Goal: Understand process/instructions: Learn how to perform a task or action

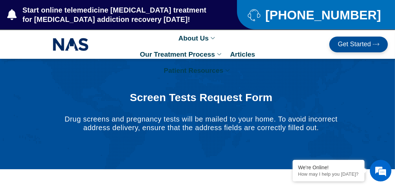
click at [358, 125] on div "Screen Tests Request Form Drug screens and pregnancy tests will be mailed to yo…" at bounding box center [201, 114] width 349 height 60
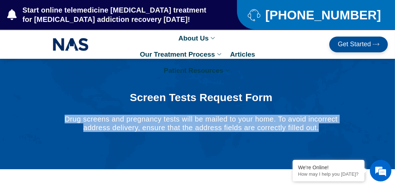
click at [358, 125] on div "Screen Tests Request Form Drug screens and pregnancy tests will be mailed to yo…" at bounding box center [201, 114] width 349 height 60
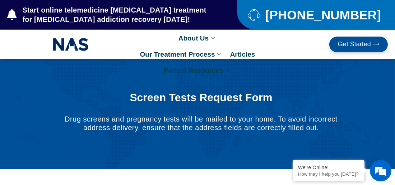
click at [358, 125] on div "Screen Tests Request Form Drug screens and pregnancy tests will be mailed to yo…" at bounding box center [201, 114] width 349 height 60
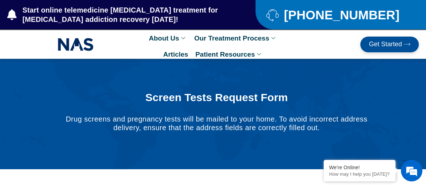
click at [395, 114] on div "Screen Tests Request Form Drug screens and pregnancy tests will be mailed to yo…" at bounding box center [216, 114] width 419 height 60
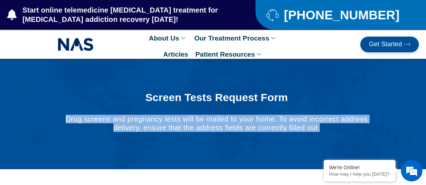
click at [395, 117] on div "Screen Tests Request Form Drug screens and pregnancy tests will be mailed to yo…" at bounding box center [216, 114] width 419 height 60
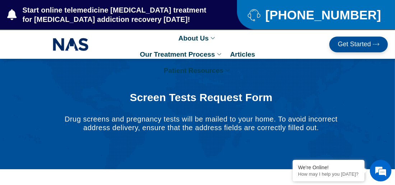
click at [213, 144] on div "Screen Tests Request Form Drug screens and pregnancy tests will be mailed to yo…" at bounding box center [201, 114] width 349 height 60
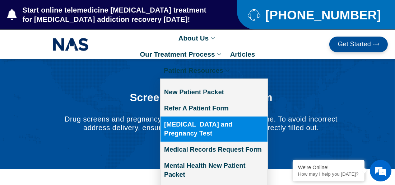
click at [221, 126] on link "[MEDICAL_DATA] and Pregnancy Test" at bounding box center [213, 129] width 107 height 25
